Goal: Obtain resource: Obtain resource

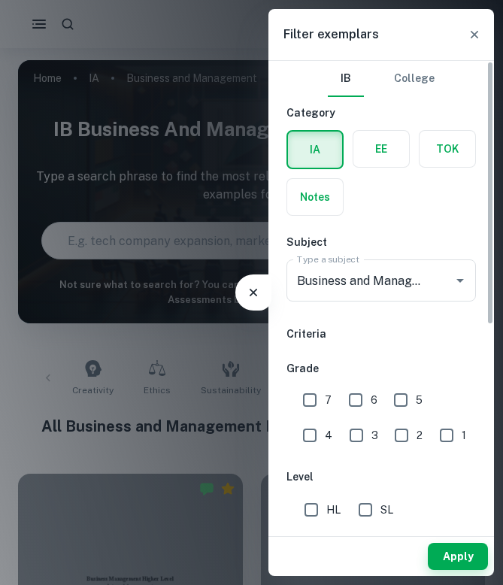
scroll to position [58, 0]
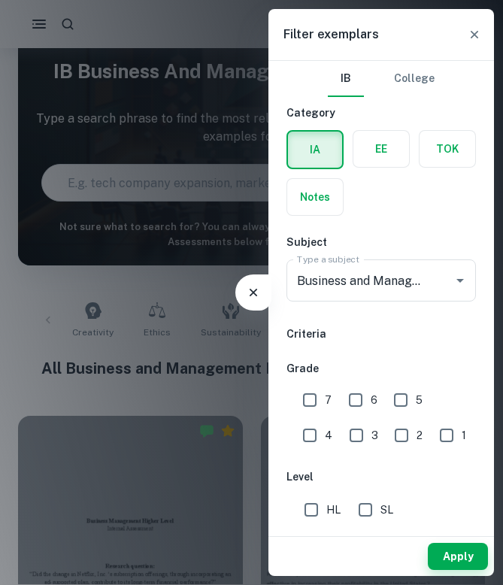
click at [316, 396] on input "7" at bounding box center [310, 400] width 30 height 30
checkbox input "true"
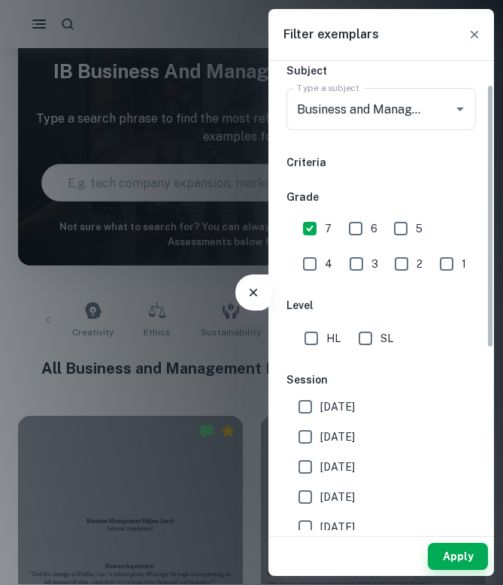
scroll to position [186, 0]
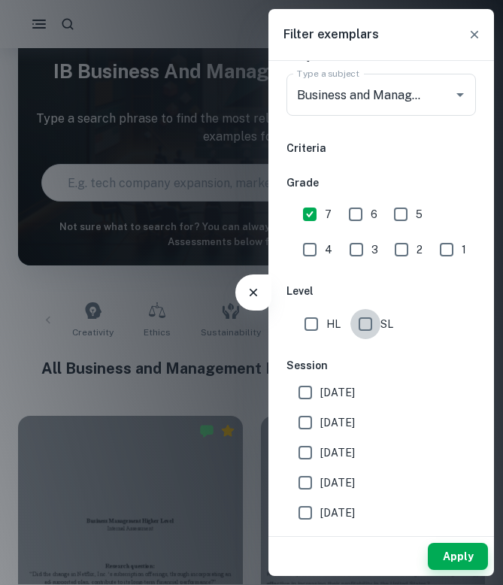
click at [372, 324] on input "SL" at bounding box center [365, 324] width 30 height 30
checkbox input "true"
click at [337, 422] on span "[DATE]" at bounding box center [337, 422] width 35 height 17
click at [320, 422] on input "[DATE]" at bounding box center [305, 422] width 30 height 30
checkbox input "true"
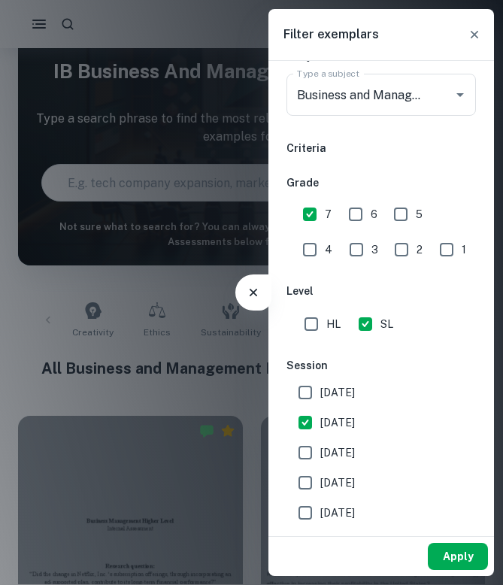
click at [453, 558] on button "Apply" at bounding box center [458, 556] width 60 height 27
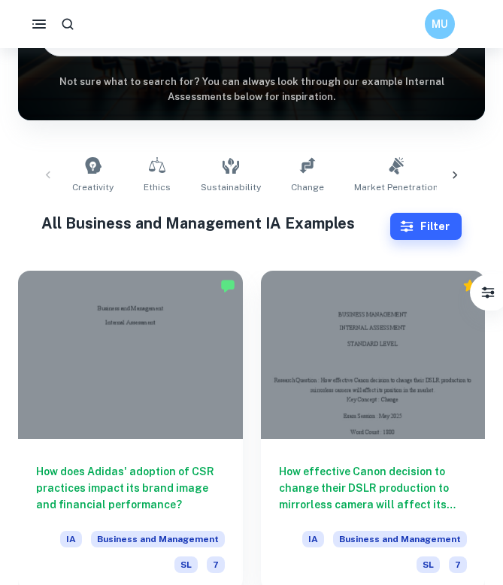
scroll to position [231, 0]
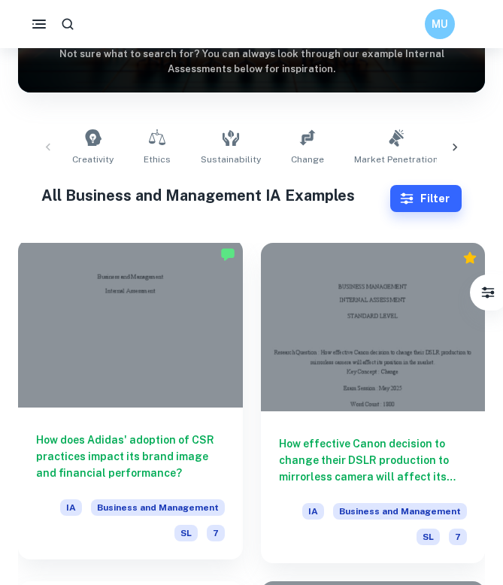
click at [166, 469] on h6 "How does Adidas' adoption of CSR practices impact its brand image and financial…" at bounding box center [130, 456] width 189 height 50
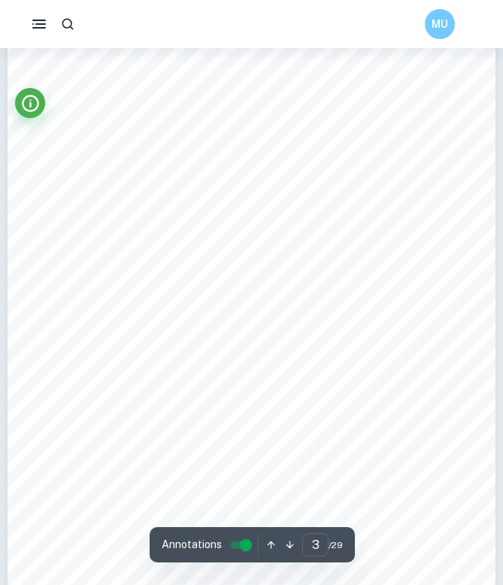
scroll to position [1580, 0]
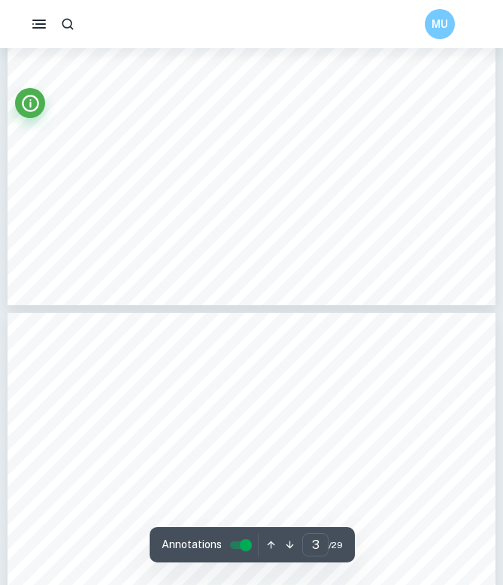
type input "4"
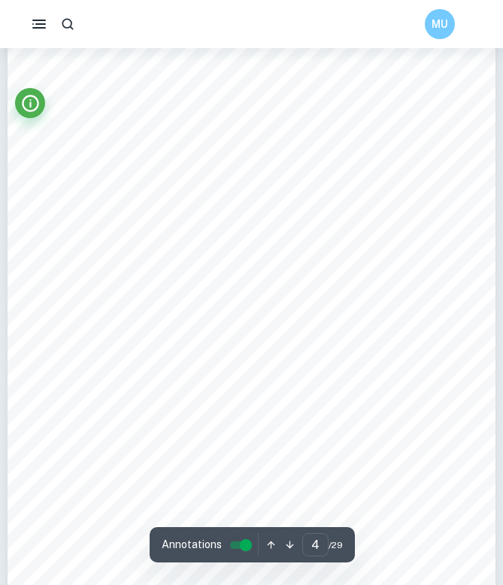
scroll to position [2342, 0]
